Goal: Communication & Community: Ask a question

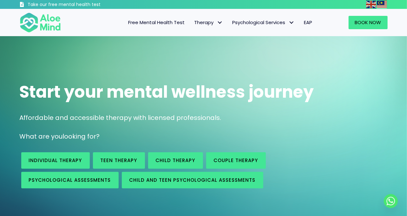
click at [309, 19] on span "EAP" at bounding box center [308, 22] width 8 height 7
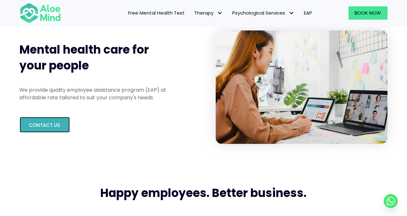
click at [39, 122] on span "Contact us" at bounding box center [44, 125] width 31 height 7
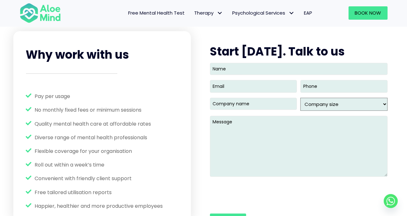
scroll to position [807, 0]
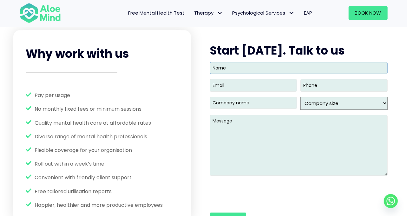
click at [225, 72] on input "Name" at bounding box center [299, 68] width 178 height 12
type input "[PERSON_NAME]"
paste input "[PERSON_NAME][EMAIL_ADDRESS][DOMAIN_NAME]"
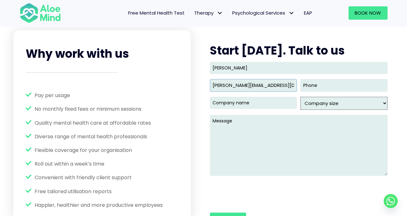
type input "[PERSON_NAME][EMAIL_ADDRESS][DOMAIN_NAME]"
type input "(___) ___-____"
click at [323, 85] on input "(___) ___-____" at bounding box center [343, 85] width 87 height 12
click at [272, 99] on input "Company name (Required)" at bounding box center [253, 103] width 87 height 12
type input "Neo Capital"
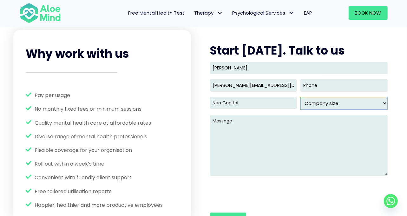
click at [333, 107] on select "Company size 1 - 49 50- 99 100- 249 250- 499 500 - 999 1,000 - 2,499 2,500 - 9,…" at bounding box center [343, 103] width 87 height 13
select select "250- 499"
click at [300, 97] on select "Company size 1 - 49 50- 99 100- 249 250- 499 500 - 999 1,000 - 2,499 2,500 - 9,…" at bounding box center [343, 103] width 87 height 13
click at [249, 133] on textarea "Message" at bounding box center [299, 145] width 178 height 61
paste textarea "We are a [GEOGRAPHIC_DATA]-based fintech (~275 staff) with teams in SG & MY. We…"
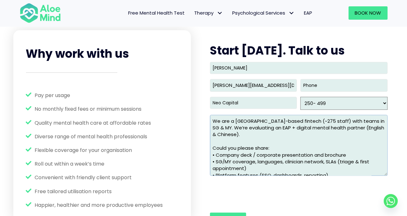
scroll to position [44, 0]
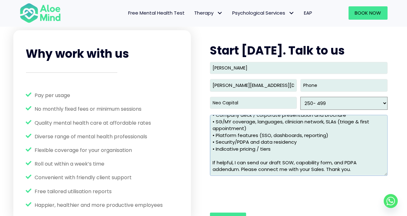
click at [284, 157] on textarea "We are a [GEOGRAPHIC_DATA]-based fintech (~275 staff) with teams in SG & MY. We…" at bounding box center [299, 145] width 178 height 61
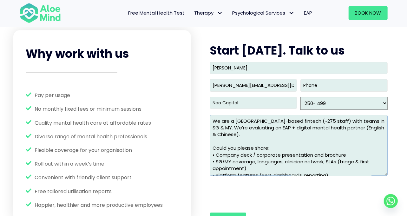
drag, startPoint x: 334, startPoint y: 163, endPoint x: 187, endPoint y: 99, distance: 160.4
click at [187, 99] on div "Why work with us Pay per usage No monthly fixed fees or minimum sessions Qualit…" at bounding box center [203, 135] width 380 height 211
type textarea "We are a [GEOGRAPHIC_DATA]-based fintech (~275 staff) with teams in SG & MY. We…"
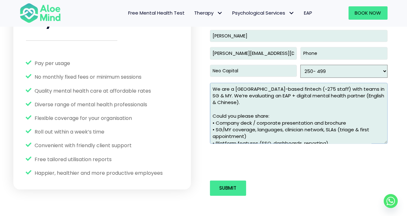
click at [288, 108] on textarea "We are a [GEOGRAPHIC_DATA]-based fintech (~275 staff) with teams in SG & MY. We…" at bounding box center [299, 113] width 178 height 61
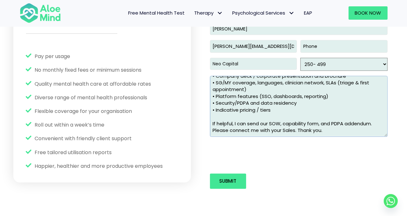
scroll to position [851, 0]
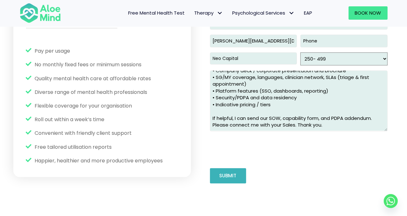
click at [236, 172] on input "Submit" at bounding box center [228, 175] width 36 height 15
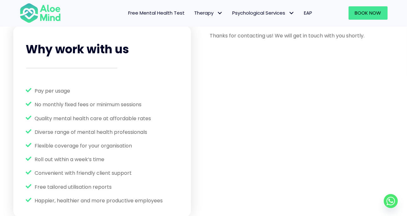
scroll to position [0, 0]
